Goal: Check status: Check status

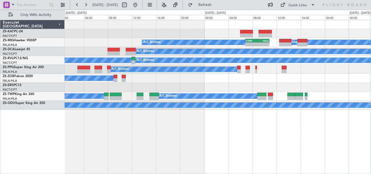
click at [371, 56] on div "A/C Unavailable A/C Booked A/C Booked - - FIMP 06:50 Z FALE 10:50 Z A/C Booked …" at bounding box center [185, 92] width 371 height 164
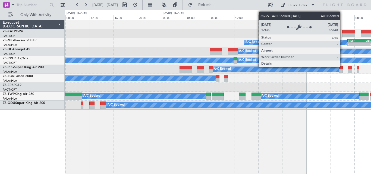
click at [371, 49] on div "- - FIMP 06:50 Z FALE 10:50 Z A/C Booked A/C Booked A/C Booked A/C Booked A/C B…" at bounding box center [185, 92] width 371 height 164
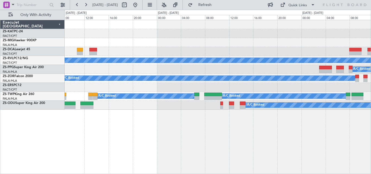
click at [320, 51] on div "A/C Booked" at bounding box center [218, 51] width 306 height 9
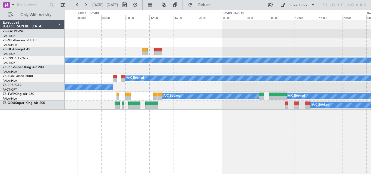
click at [352, 47] on div "A/C Booked" at bounding box center [218, 51] width 306 height 9
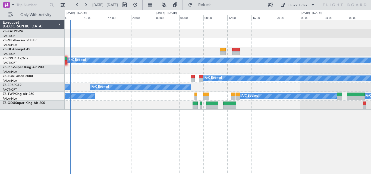
click at [319, 49] on div at bounding box center [218, 51] width 306 height 9
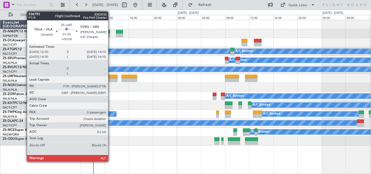
click at [111, 77] on div at bounding box center [112, 77] width 10 height 4
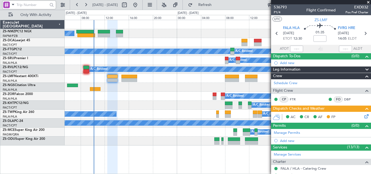
click at [41, 4] on input "text" at bounding box center [32, 5] width 31 height 8
paste input "536803"
type input "536803"
click at [53, 1] on div at bounding box center [52, 5] width 8 height 8
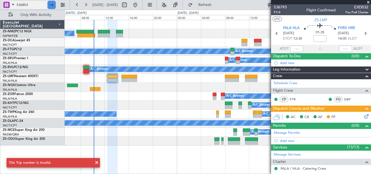
click at [53, 1] on div at bounding box center [52, 5] width 8 height 8
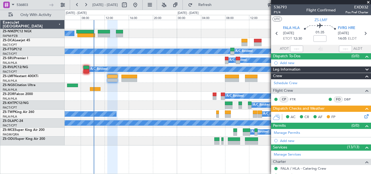
click at [366, 0] on span at bounding box center [368, 2] width 5 height 5
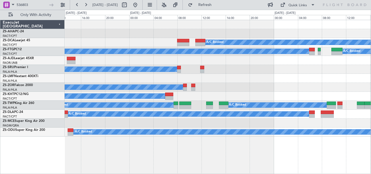
click at [87, 144] on div "A/C Booked A/C Booked A/C Booked A/C Booked A/C Booked A/C Booked A/C Booked A/…" at bounding box center [218, 97] width 306 height 154
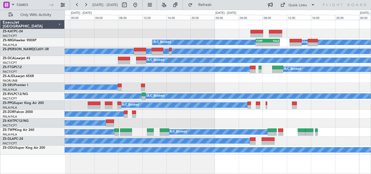
click at [192, 125] on div "A/C Booked" at bounding box center [218, 123] width 306 height 9
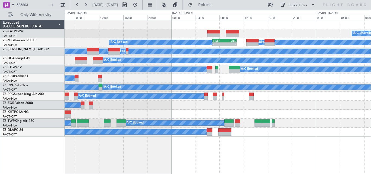
click at [233, 154] on div "A/C Unavailable A/C Booked A/C Booked A/C Booked - - FIMP 06:50 Z FALE 10:50 Z …" at bounding box center [218, 97] width 306 height 154
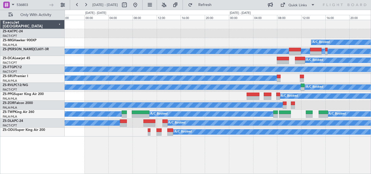
click at [371, 57] on div "A/C Booked - - FIMP 06:50 Z FALE 10:50 Z A/C Booked A/C Booked A/C Booked A/C B…" at bounding box center [185, 92] width 371 height 164
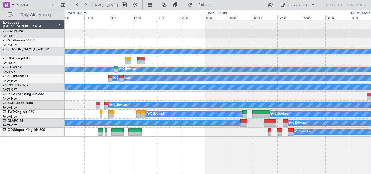
click at [312, 54] on div "A/C Booked A/C Booked A/C Booked A/C Booked A/C Booked A/C Booked A/C Booked A/…" at bounding box center [218, 78] width 306 height 117
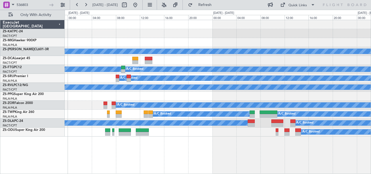
click at [303, 52] on div "A/C Booked A/C Booked A/C Booked" at bounding box center [218, 51] width 306 height 9
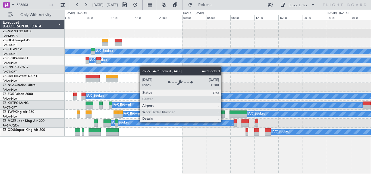
click at [136, 68] on div "A/C Booked A/C Booked A/C Booked A/C Booked A/C Booked A/C Booked A/C Booked A/…" at bounding box center [218, 78] width 306 height 117
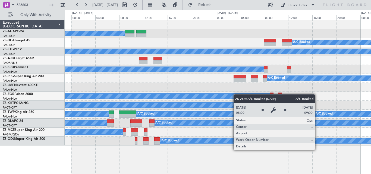
click at [141, 96] on div "A/C Booked A/C Booked A/C Booked A/C Booked A/C Booked A/C Booked A/C Booked A/…" at bounding box center [218, 83] width 306 height 126
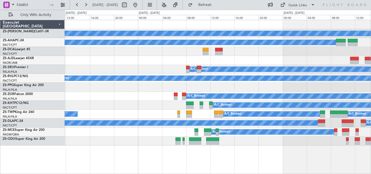
click at [334, 83] on div "A/C Booked A/C Booked A/C Booked A/C Booked A/C Booked A/C Booked A/C Booked A/…" at bounding box center [218, 83] width 306 height 126
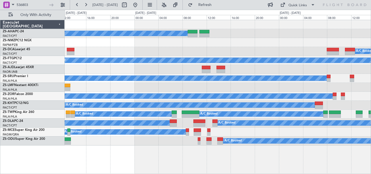
click at [126, 138] on div "A/C Booked A/C Booked A/C Booked A/C Booked A/C Booked A/C Booked A/C Booked A/…" at bounding box center [218, 83] width 306 height 126
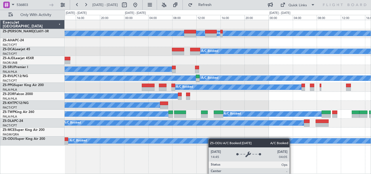
click at [171, 143] on div "A/C Booked A/C Booked A/C Booked A/C Booked A/C Booked A/C Booked A/C Booked A/…" at bounding box center [218, 83] width 306 height 126
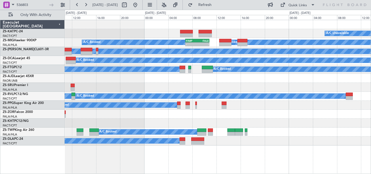
click at [161, 115] on div "A/C Booked" at bounding box center [218, 114] width 306 height 9
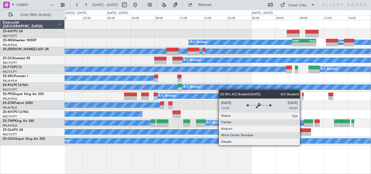
click at [286, 80] on div "A/C Unavailable A/C Booked A/C Booked A/C Booked - - FIMP 06:50 Z FALE 10:50 Z …" at bounding box center [218, 83] width 306 height 126
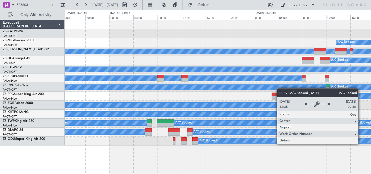
click at [346, 87] on div "A/C Booked - - FIMP 06:50 Z FALE 10:50 Z A/C Booked A/C Booked A/C Booked A/C B…" at bounding box center [218, 83] width 306 height 126
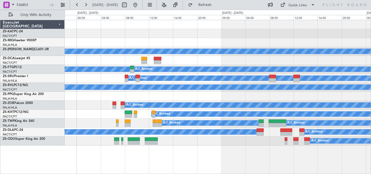
click at [371, 77] on div "A/C Booked A/C Booked A/C Booked A/C Booked A/C Booked A/C Booked A/C Booked A/…" at bounding box center [185, 92] width 371 height 164
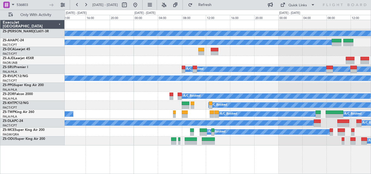
click at [366, 87] on div at bounding box center [218, 87] width 306 height 9
